Goal: Transaction & Acquisition: Obtain resource

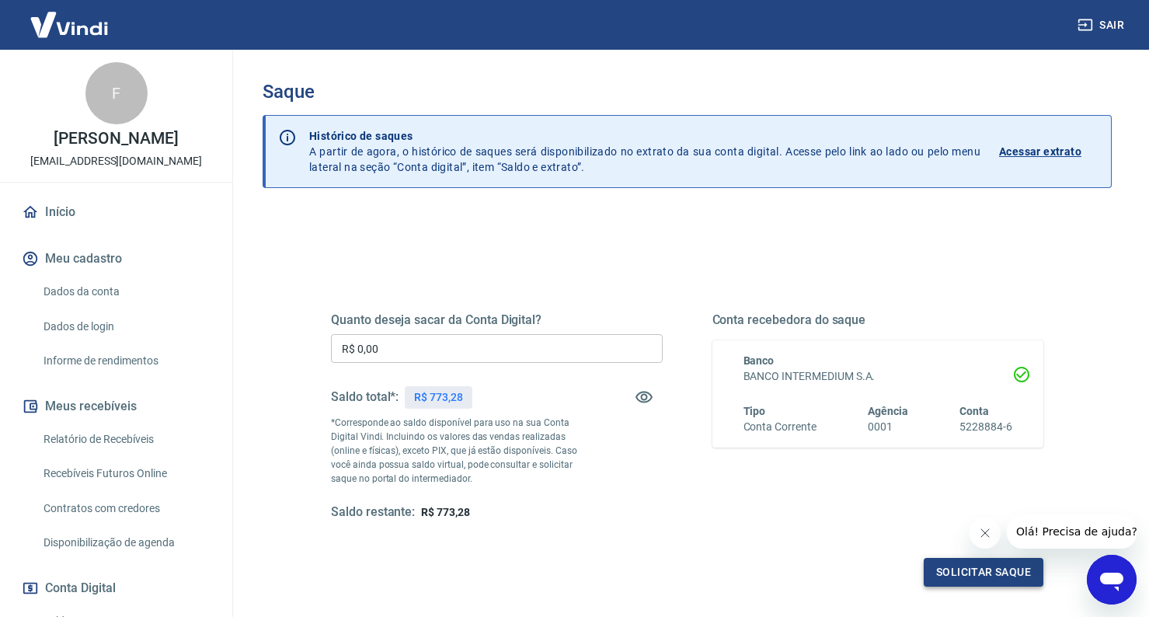
click at [955, 570] on button "Solicitar saque" at bounding box center [984, 572] width 120 height 29
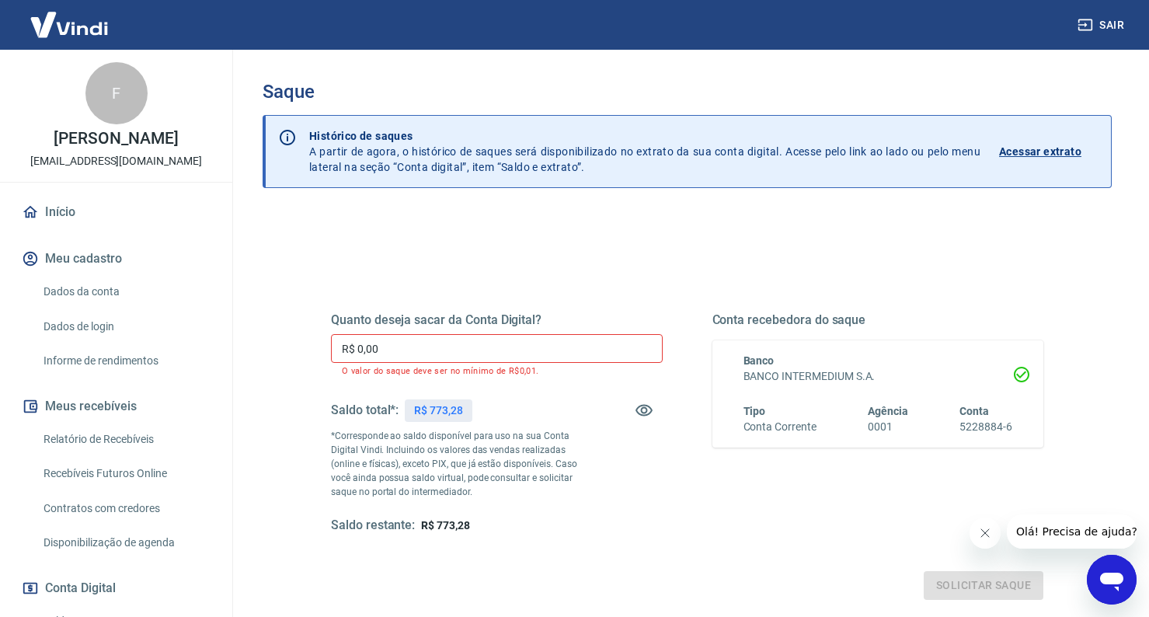
click at [514, 353] on input "R$ 0,00" at bounding box center [497, 348] width 332 height 29
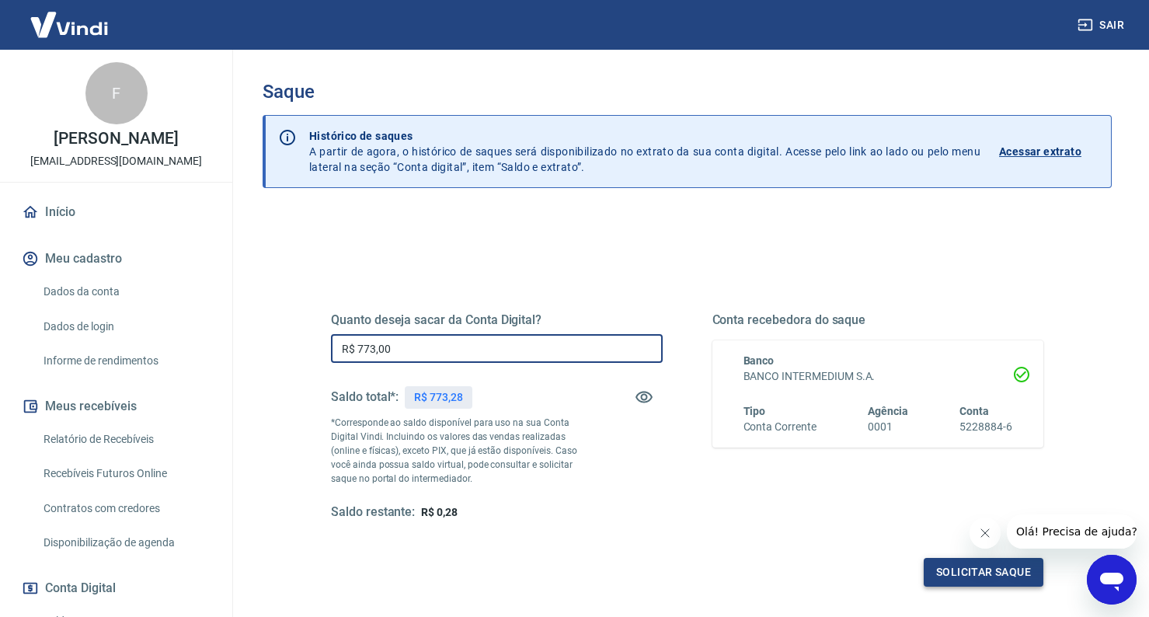
type input "R$ 773,00"
click at [984, 573] on button "Solicitar saque" at bounding box center [984, 572] width 120 height 29
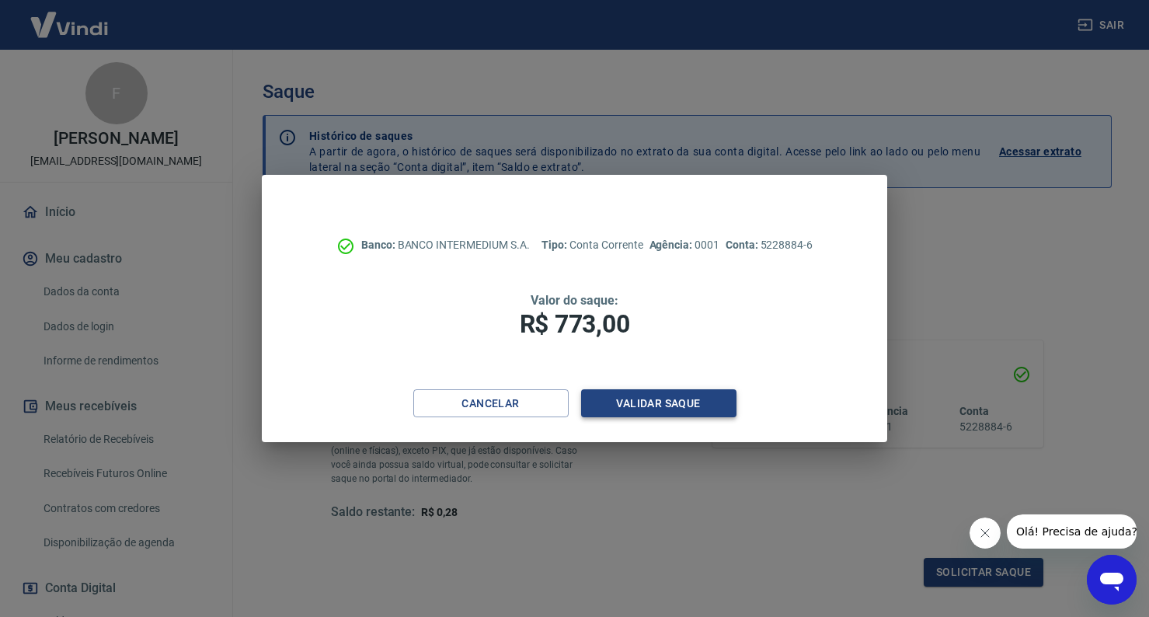
click at [670, 404] on button "Validar saque" at bounding box center [658, 403] width 155 height 29
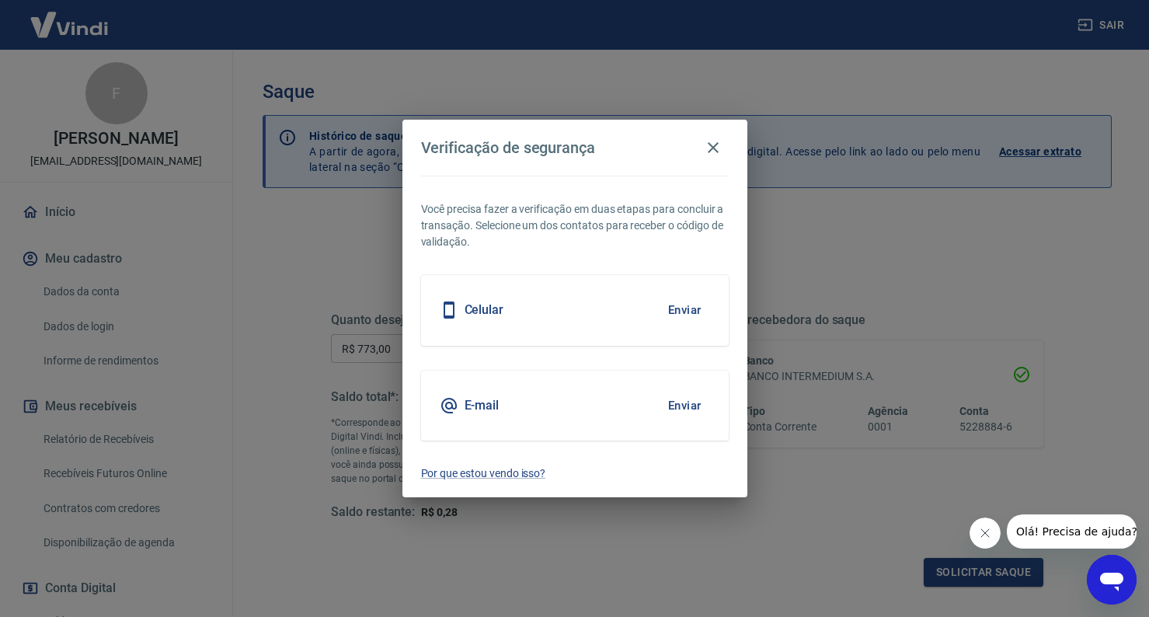
click at [561, 307] on div "Celular Enviar" at bounding box center [575, 310] width 308 height 70
click at [688, 315] on button "Enviar" at bounding box center [685, 310] width 51 height 33
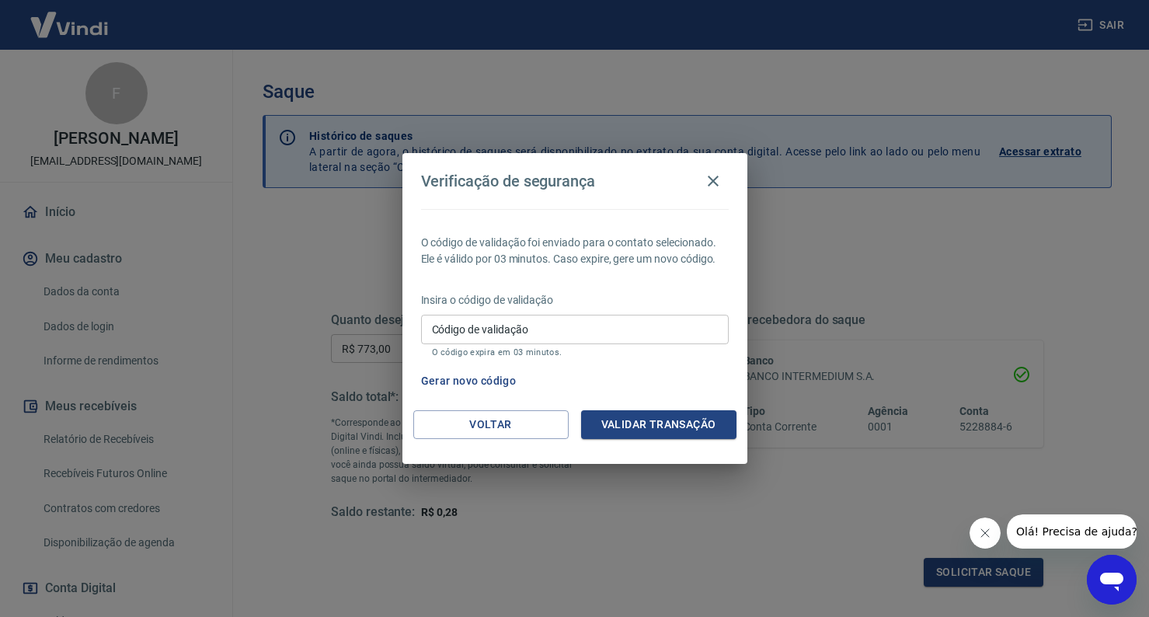
click at [659, 338] on input "Código de validação" at bounding box center [575, 329] width 308 height 29
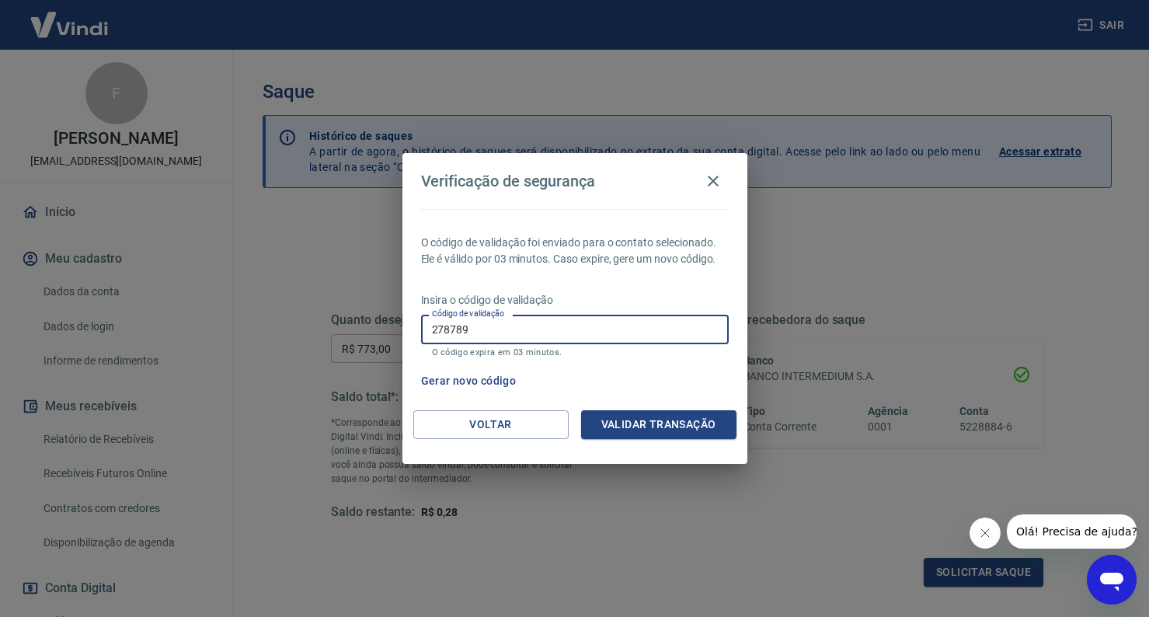
type input "278789"
click at [664, 417] on button "Validar transação" at bounding box center [658, 424] width 155 height 29
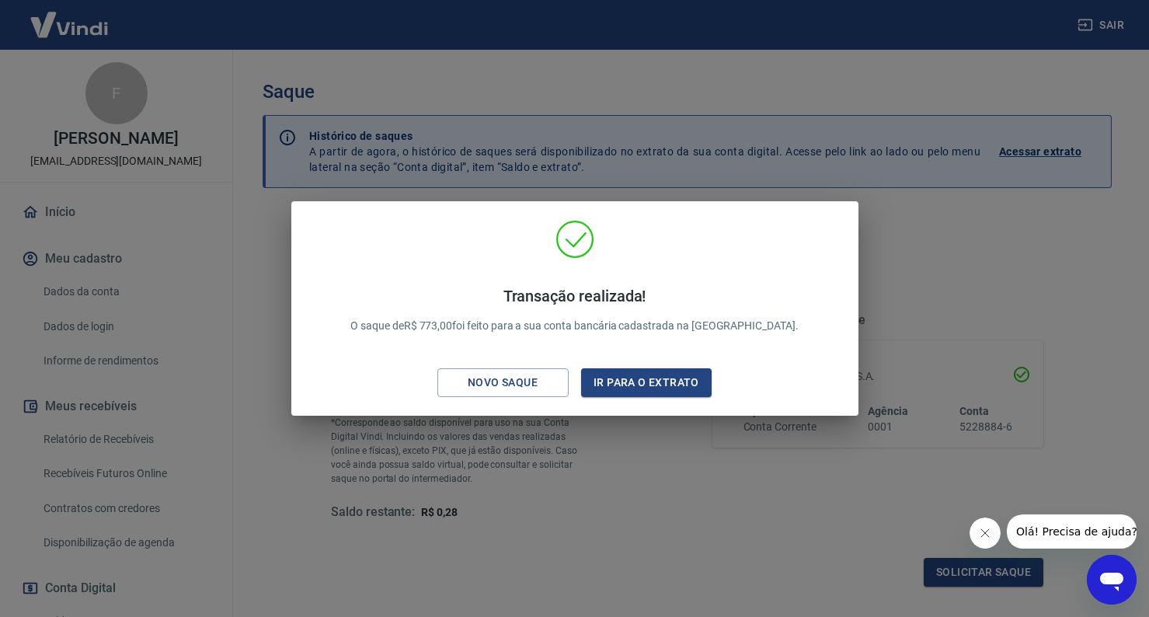
click at [357, 77] on div "Transação realizada! O saque de R$ 773,00 foi feito para a sua conta bancária c…" at bounding box center [574, 308] width 1149 height 617
